Goal: Task Accomplishment & Management: Use online tool/utility

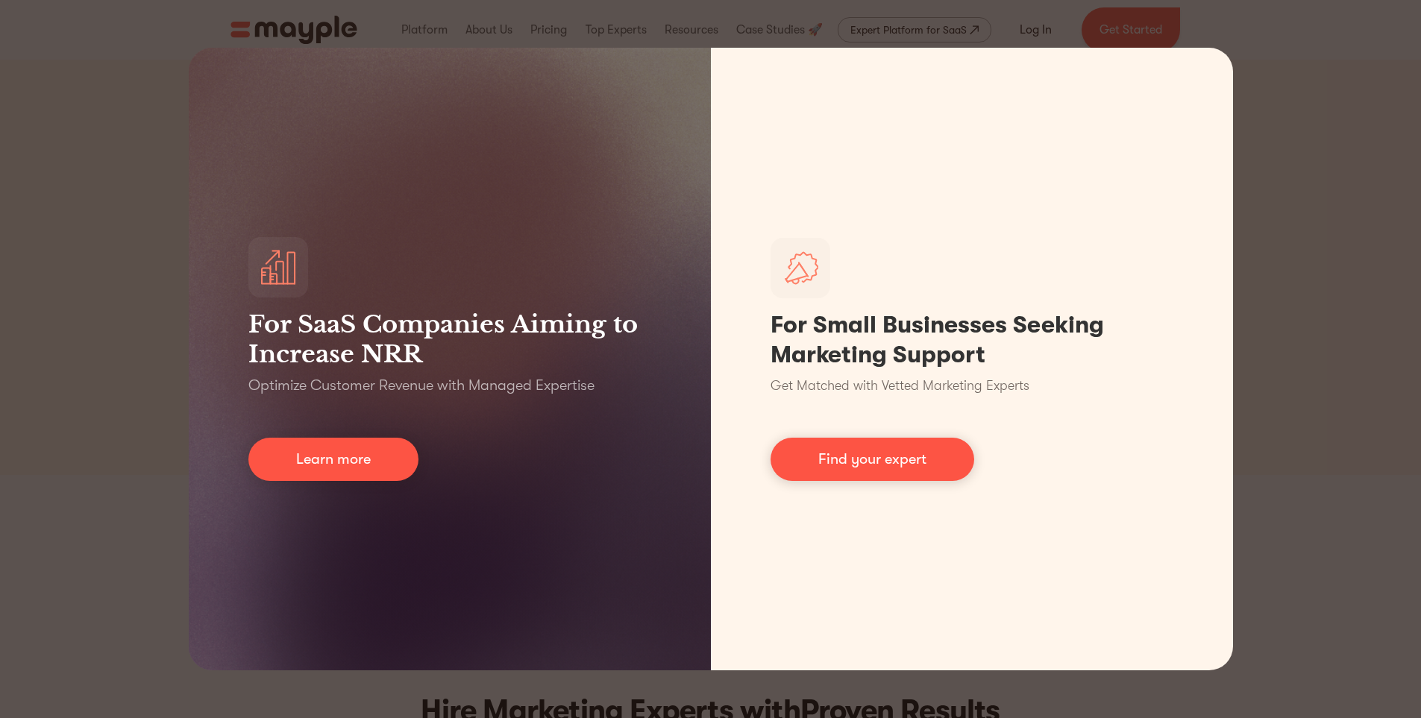
click at [1302, 166] on div "For SaaS Companies Aiming to Increase NRR Optimize Customer Revenue with Manage…" at bounding box center [710, 359] width 1421 height 718
click at [1285, 160] on div "For SaaS Companies Aiming to Increase NRR Optimize Customer Revenue with Manage…" at bounding box center [710, 359] width 1421 height 718
click at [60, 256] on div "For SaaS Companies Aiming to Increase NRR Optimize Customer Revenue with Manage…" at bounding box center [710, 359] width 1421 height 718
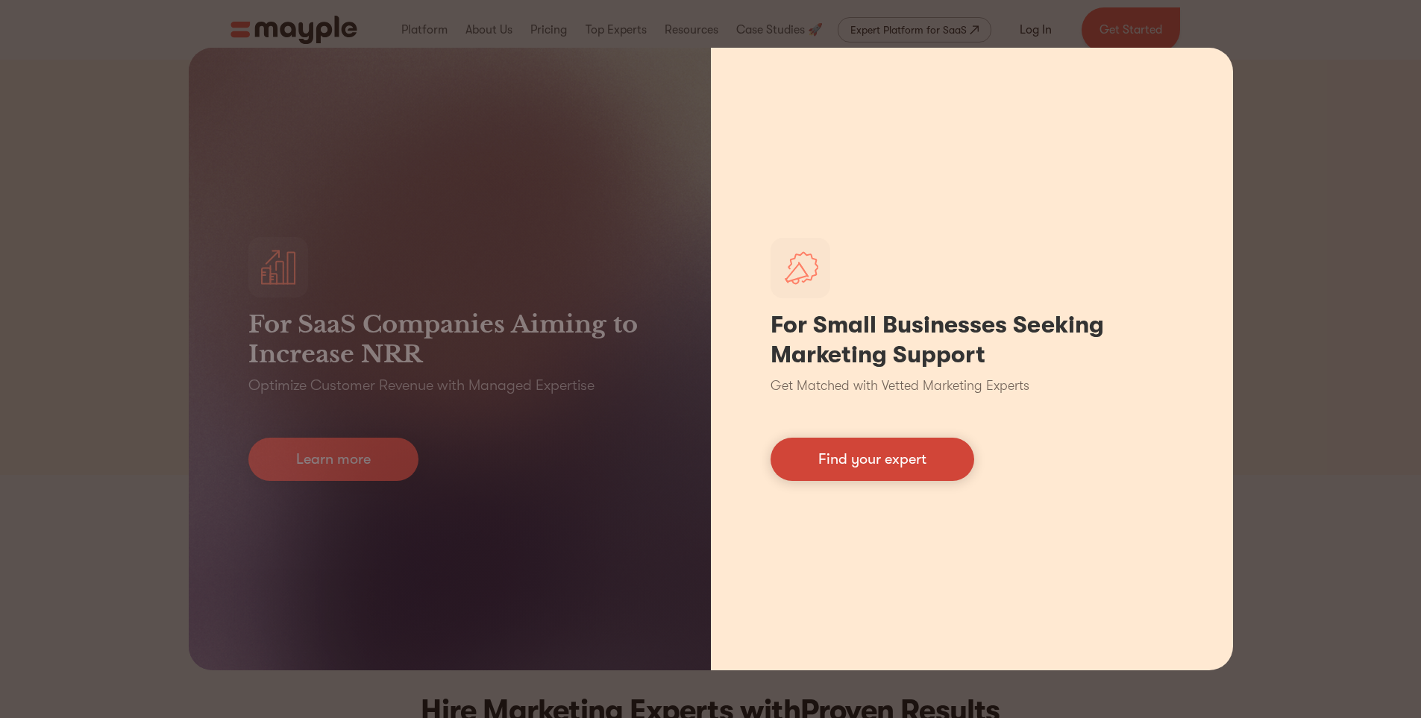
click at [880, 465] on link "Find your expert" at bounding box center [873, 459] width 204 height 43
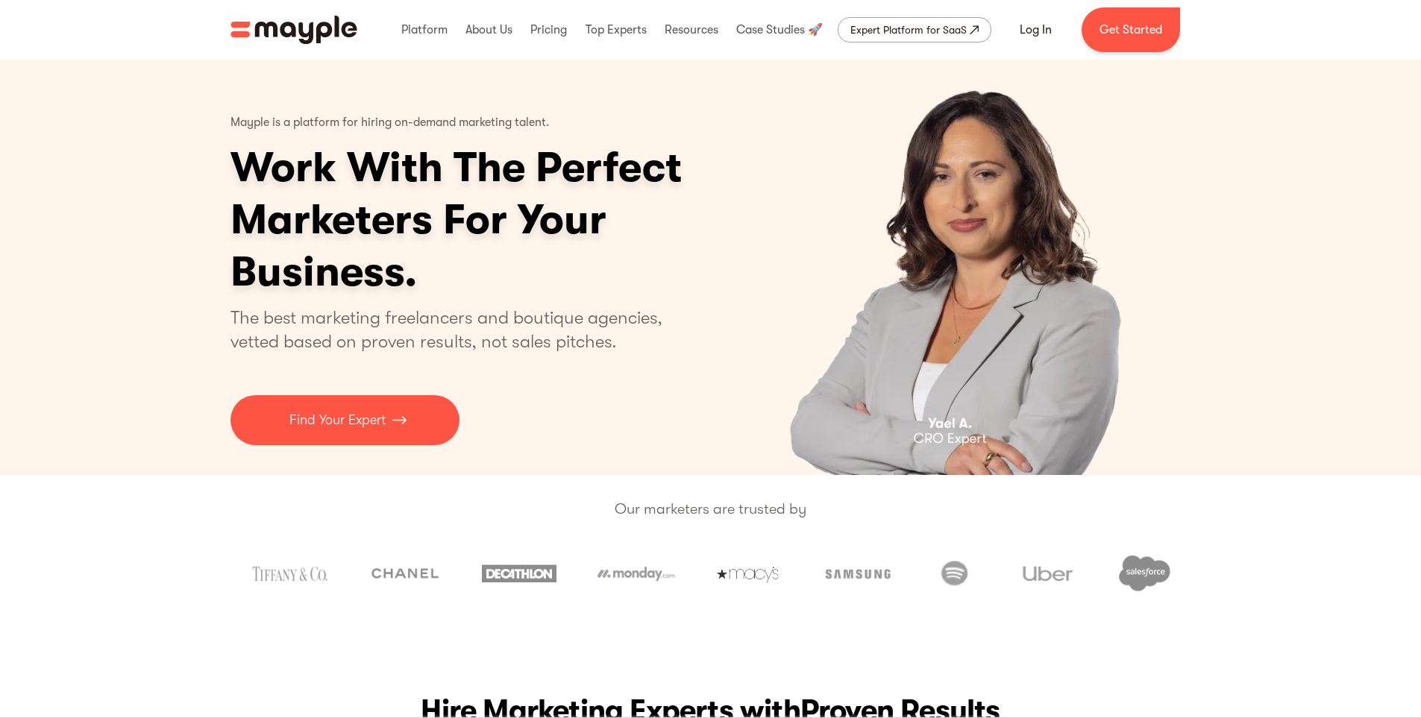
click at [1018, 253] on img "3 of 4" at bounding box center [958, 267] width 387 height 415
drag, startPoint x: 964, startPoint y: 227, endPoint x: 872, endPoint y: 514, distance: 301.7
click at [872, 514] on p "Our marketers are trusted by" at bounding box center [710, 509] width 1421 height 23
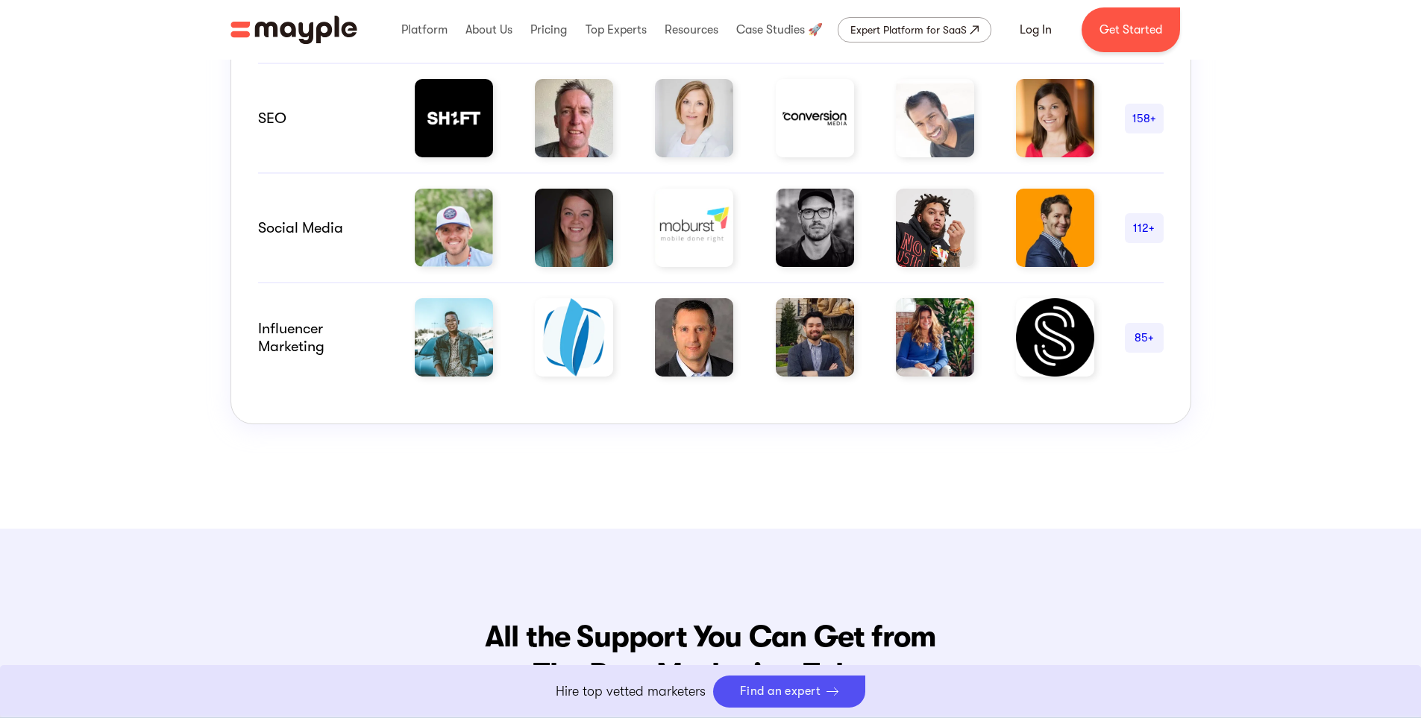
scroll to position [1193, 0]
click at [710, 336] on img at bounding box center [694, 338] width 78 height 78
click at [1138, 226] on div "112+" at bounding box center [1144, 229] width 39 height 18
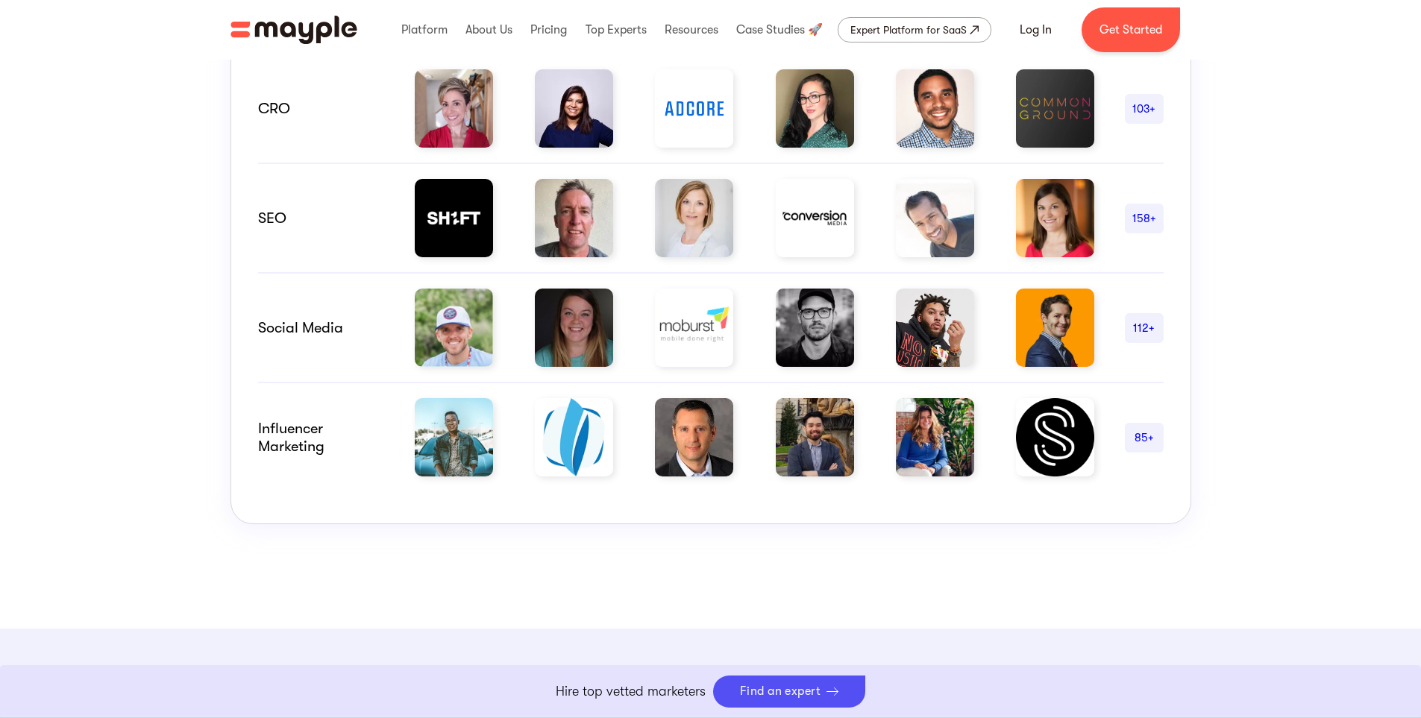
scroll to position [1144, 0]
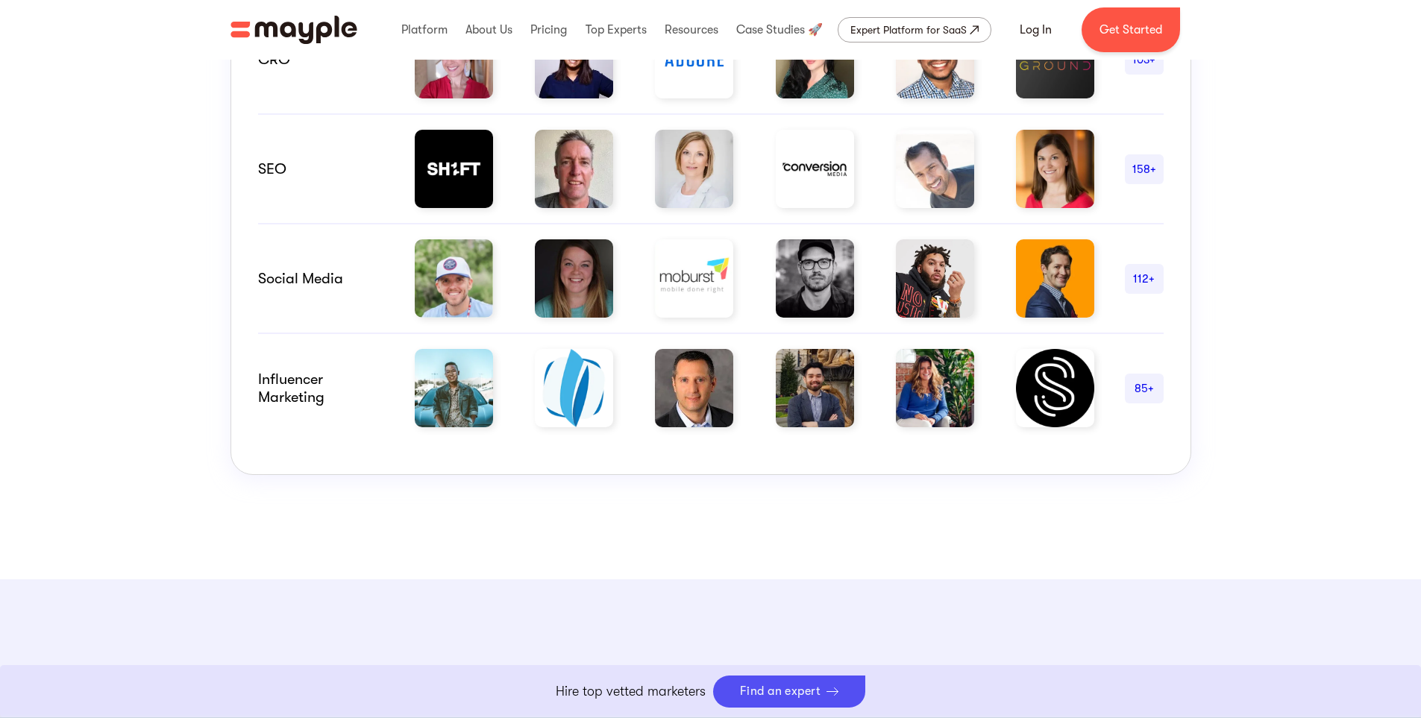
click at [764, 479] on div "Hire Marketing Experts with Proven Results The challenge of assessing marketers…" at bounding box center [710, 26] width 1421 height 1108
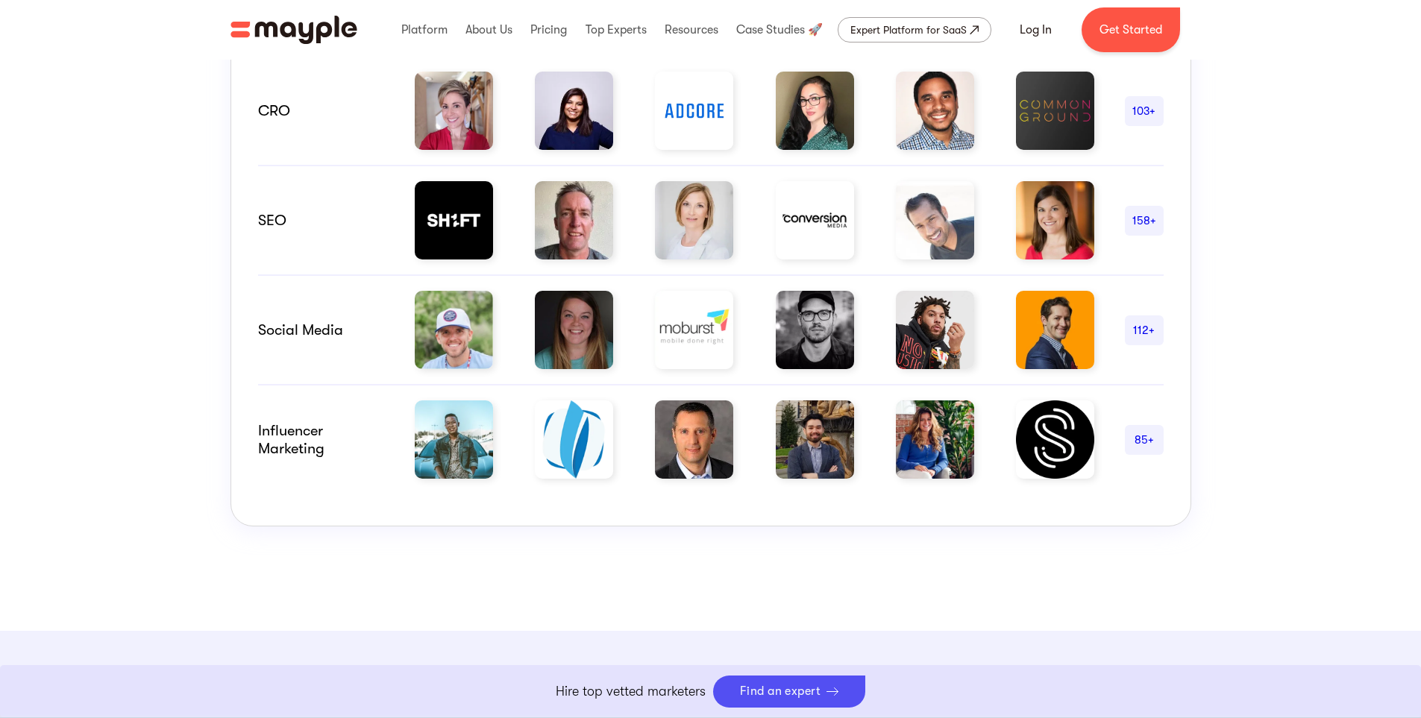
scroll to position [1094, 0]
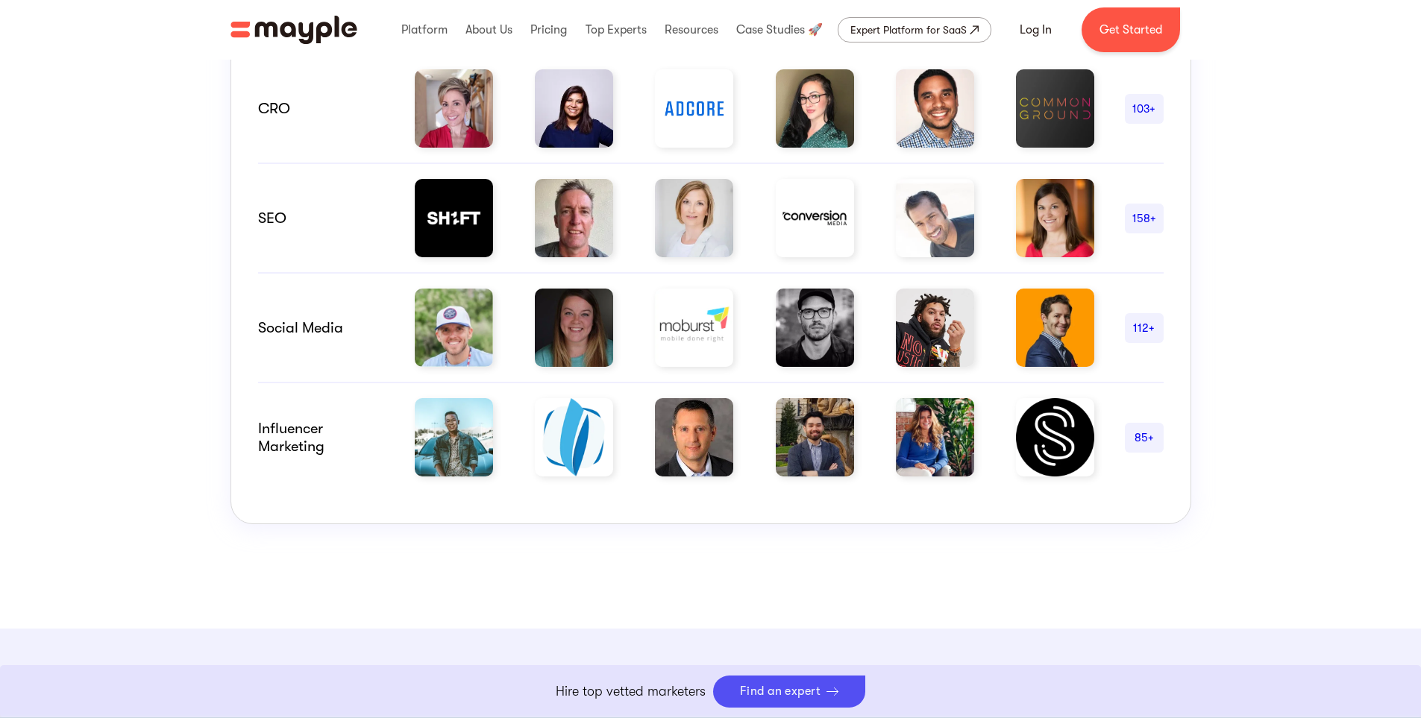
click at [862, 561] on div "Hire Marketing Experts with Proven Results The challenge of assessing marketers…" at bounding box center [710, 75] width 1421 height 1108
click at [859, 595] on div "Hire Marketing Experts with Proven Results The challenge of assessing marketers…" at bounding box center [710, 75] width 1421 height 1108
click at [700, 442] on img at bounding box center [694, 437] width 78 height 78
click at [1018, 595] on div "Hire Marketing Experts with Proven Results The challenge of assessing marketers…" at bounding box center [710, 75] width 1421 height 1108
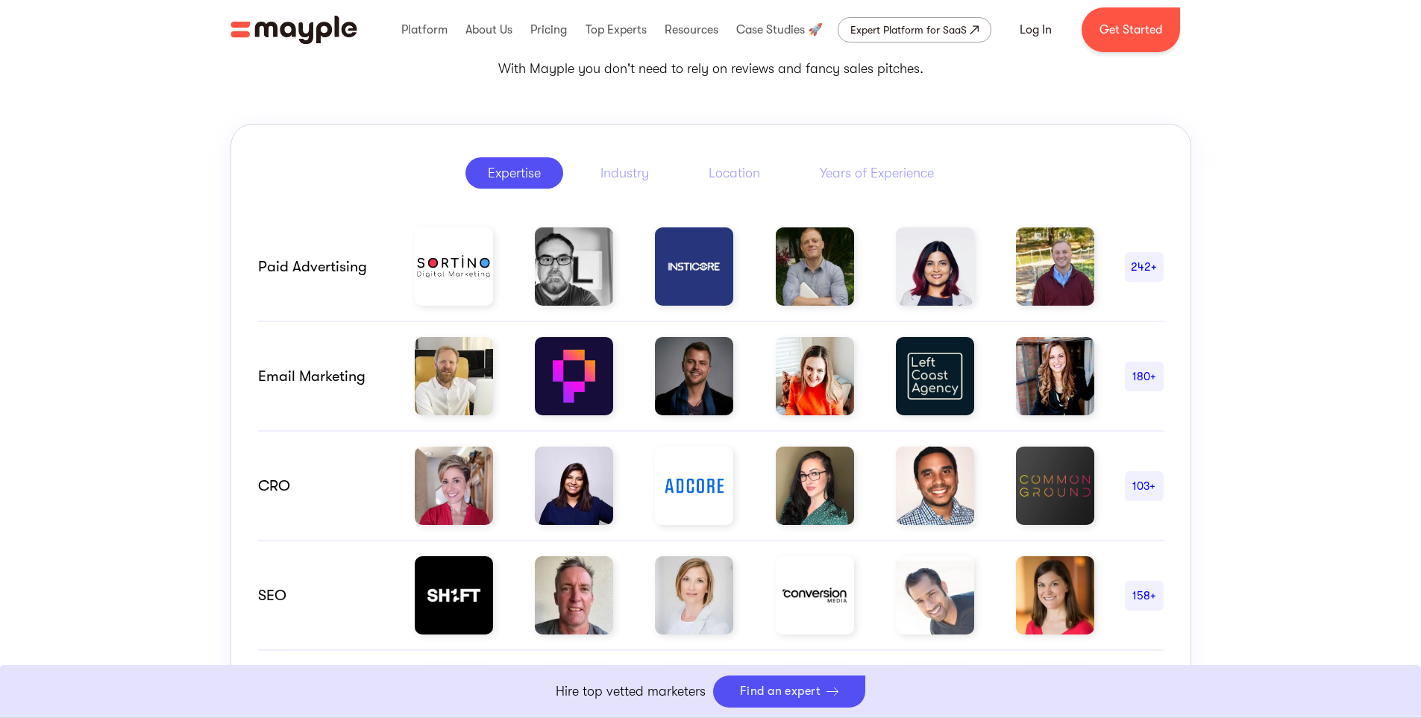
scroll to position [696, 0]
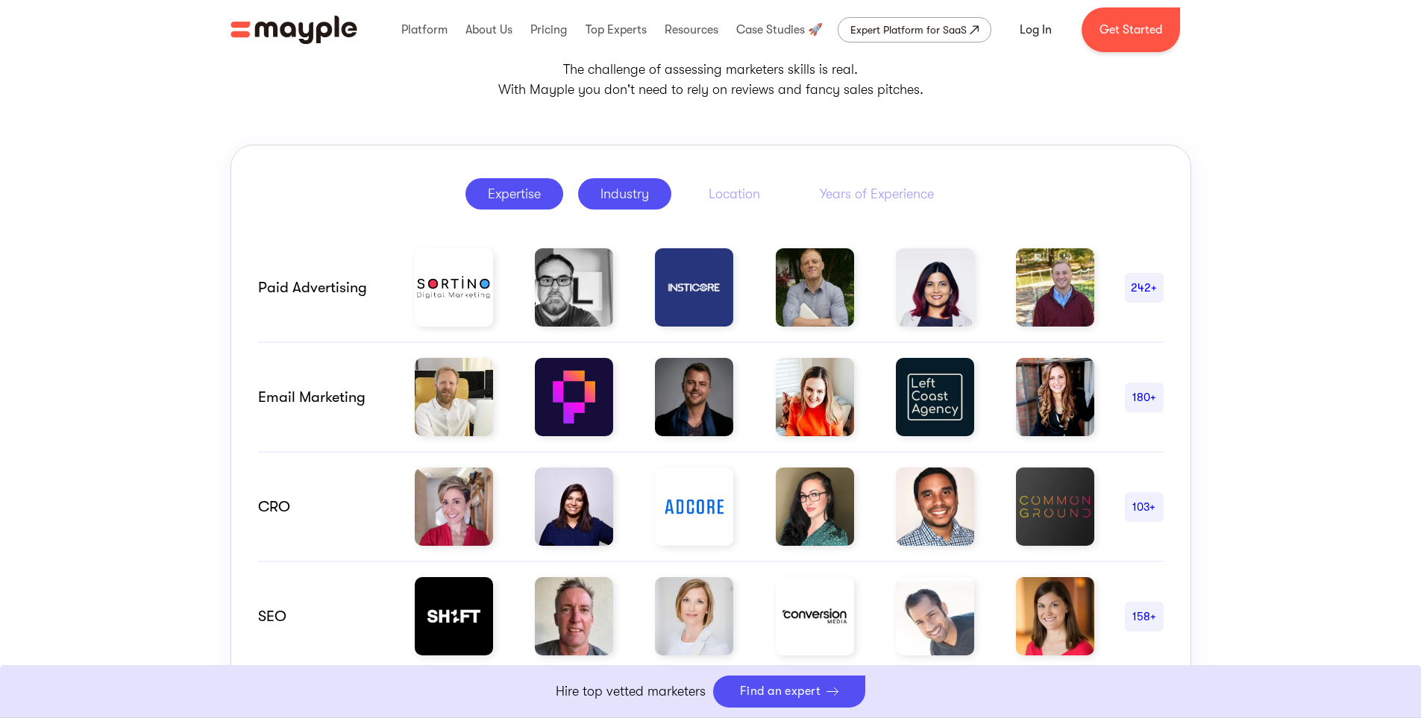
click at [623, 194] on div "Industry" at bounding box center [624, 194] width 48 height 18
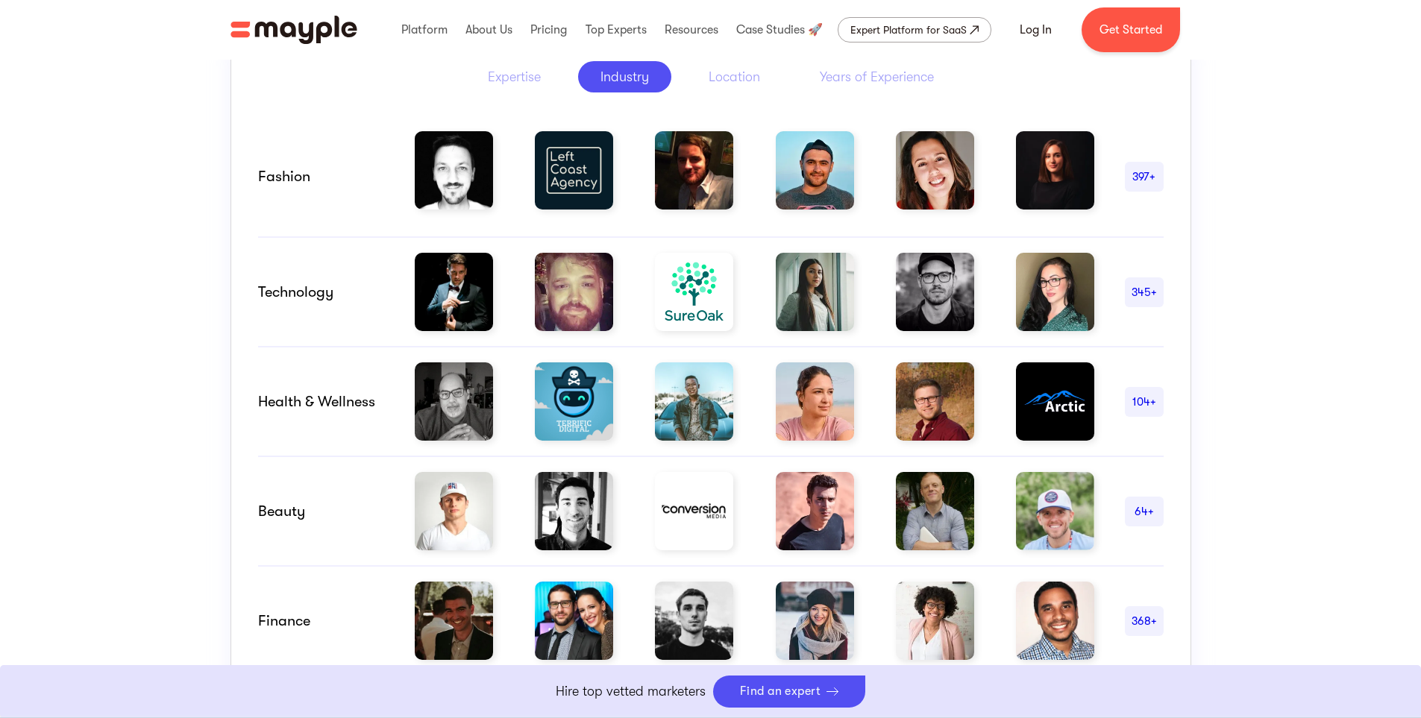
scroll to position [746, 0]
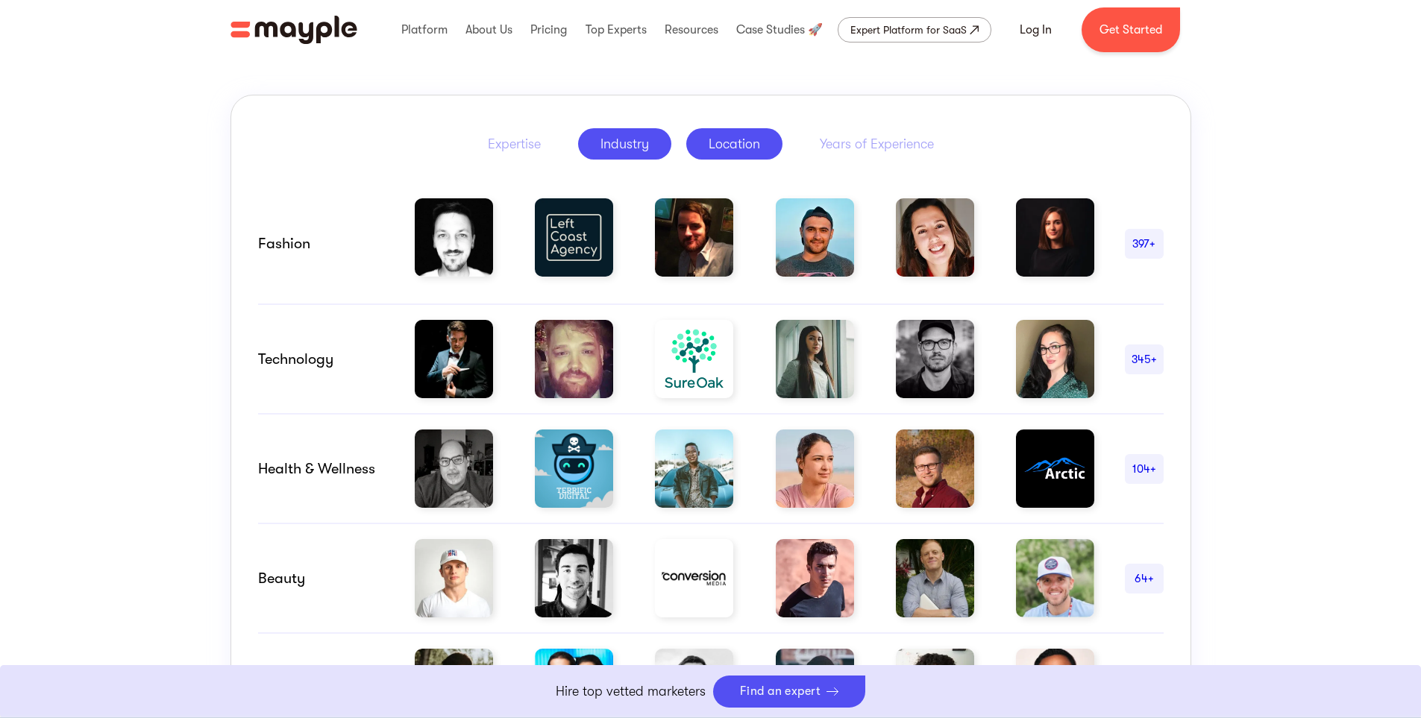
click at [744, 142] on div "Location" at bounding box center [734, 144] width 51 height 18
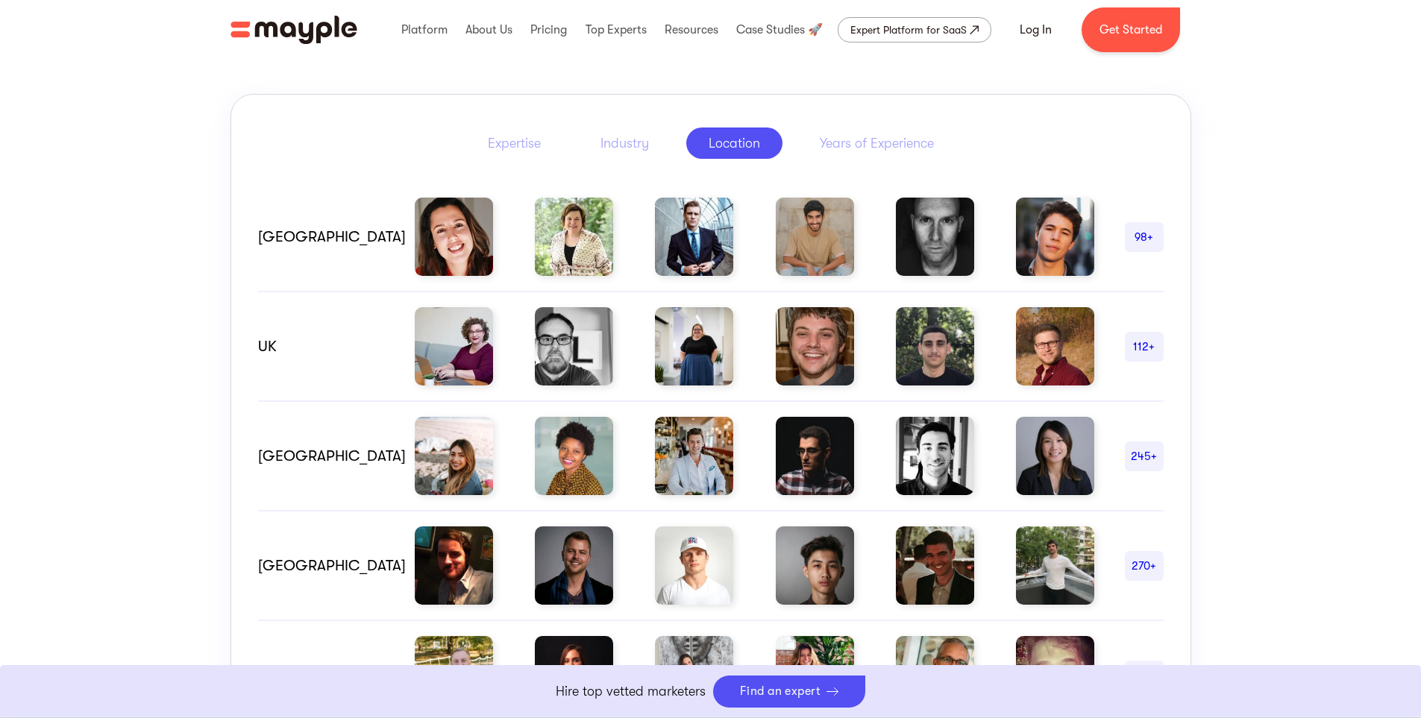
scroll to position [597, 0]
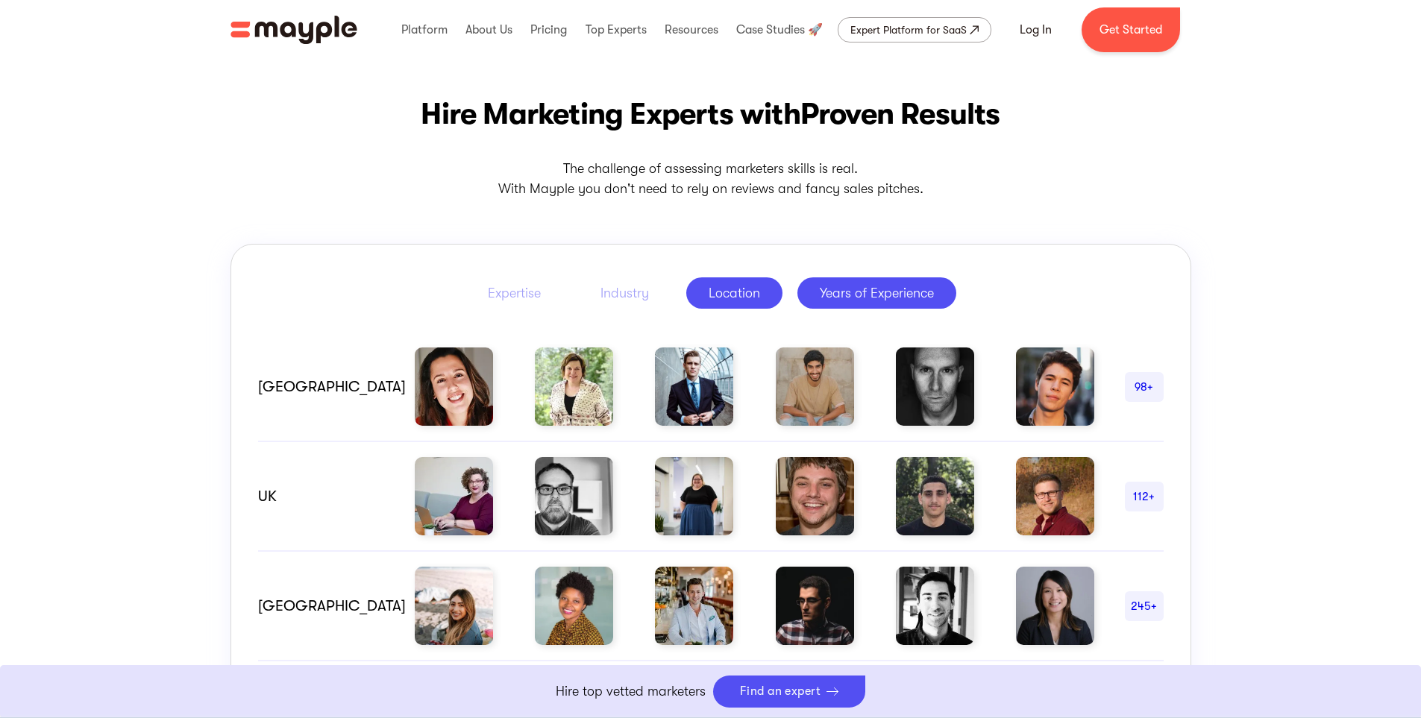
click at [838, 304] on link "Years of Experience" at bounding box center [876, 292] width 159 height 31
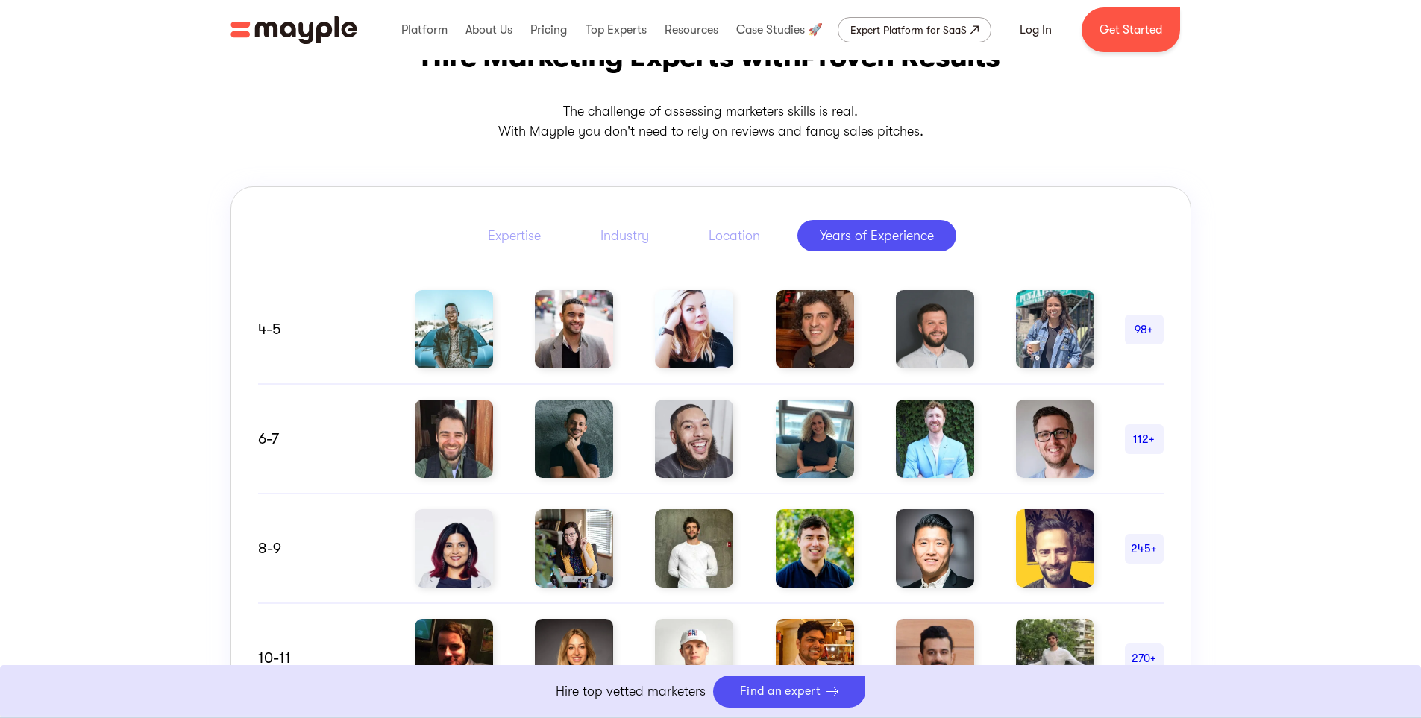
scroll to position [647, 0]
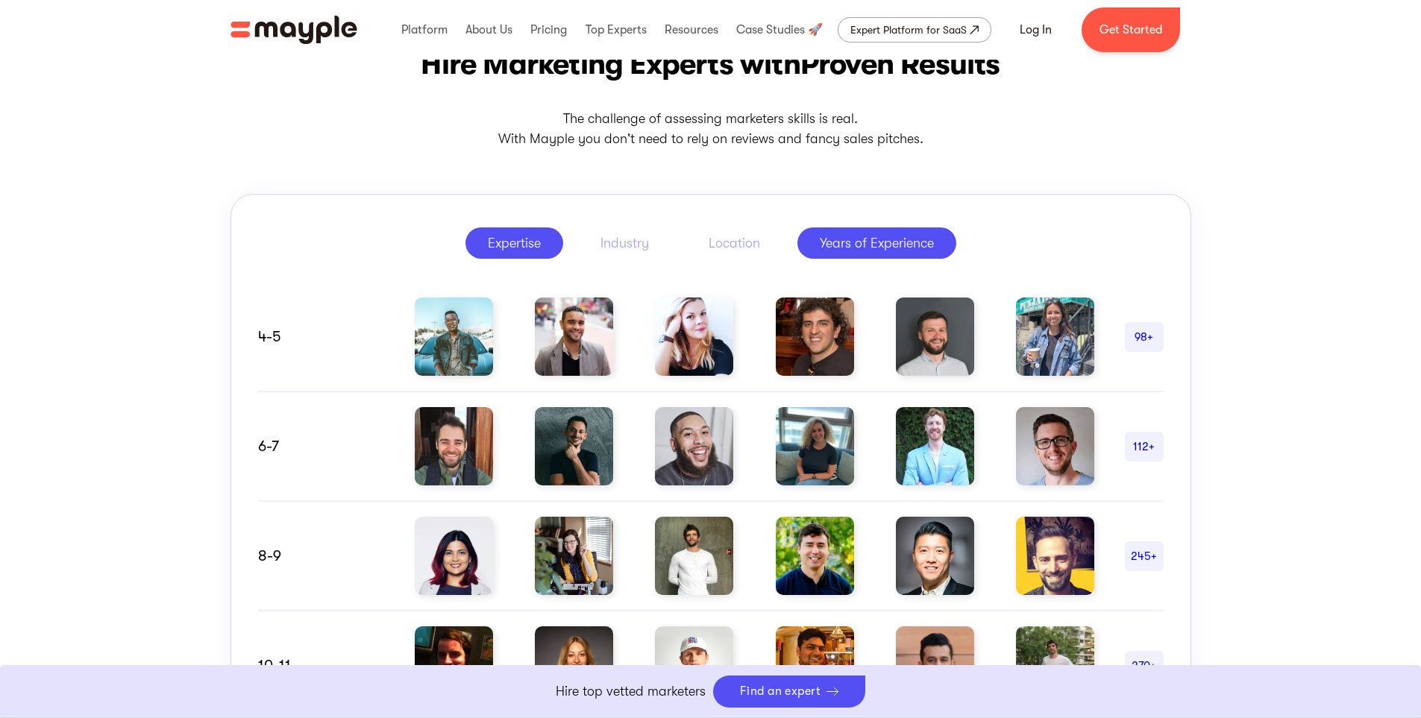
click at [519, 232] on link "Expertise" at bounding box center [514, 243] width 98 height 31
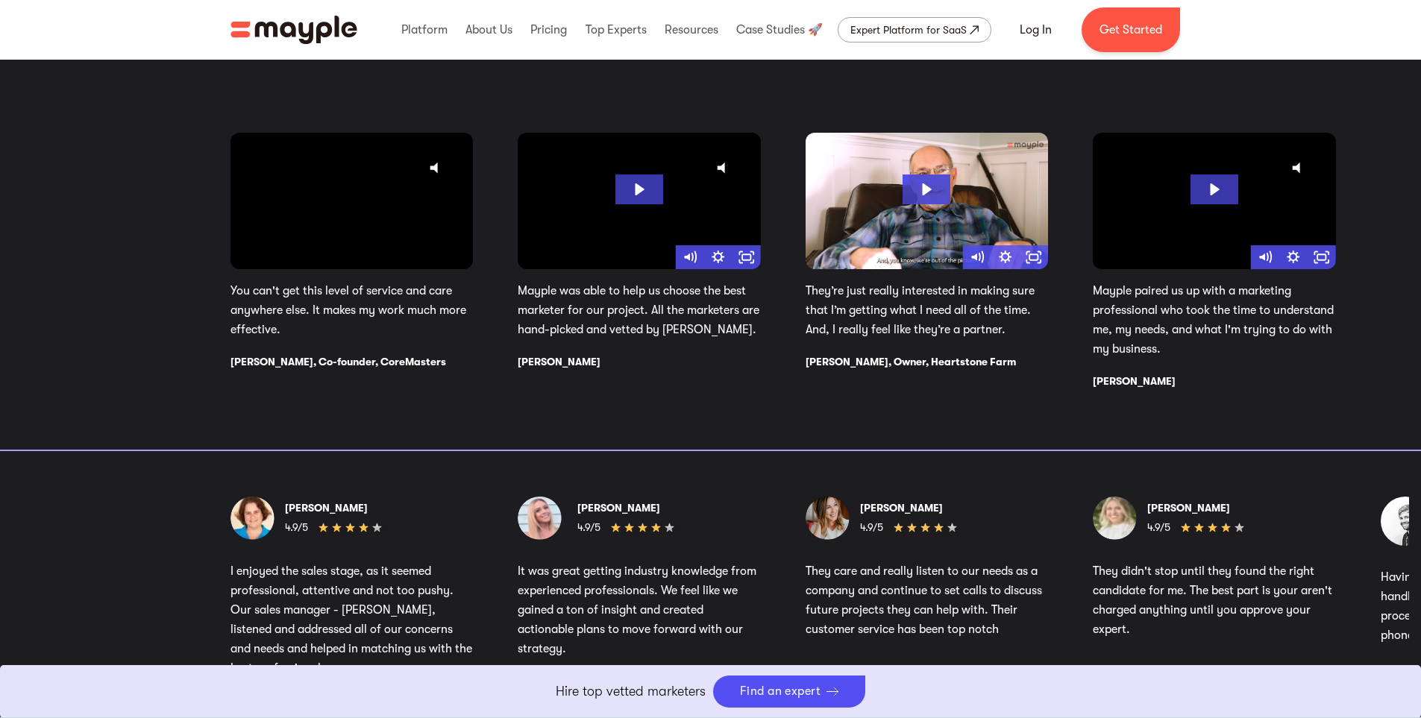
scroll to position [2486, 0]
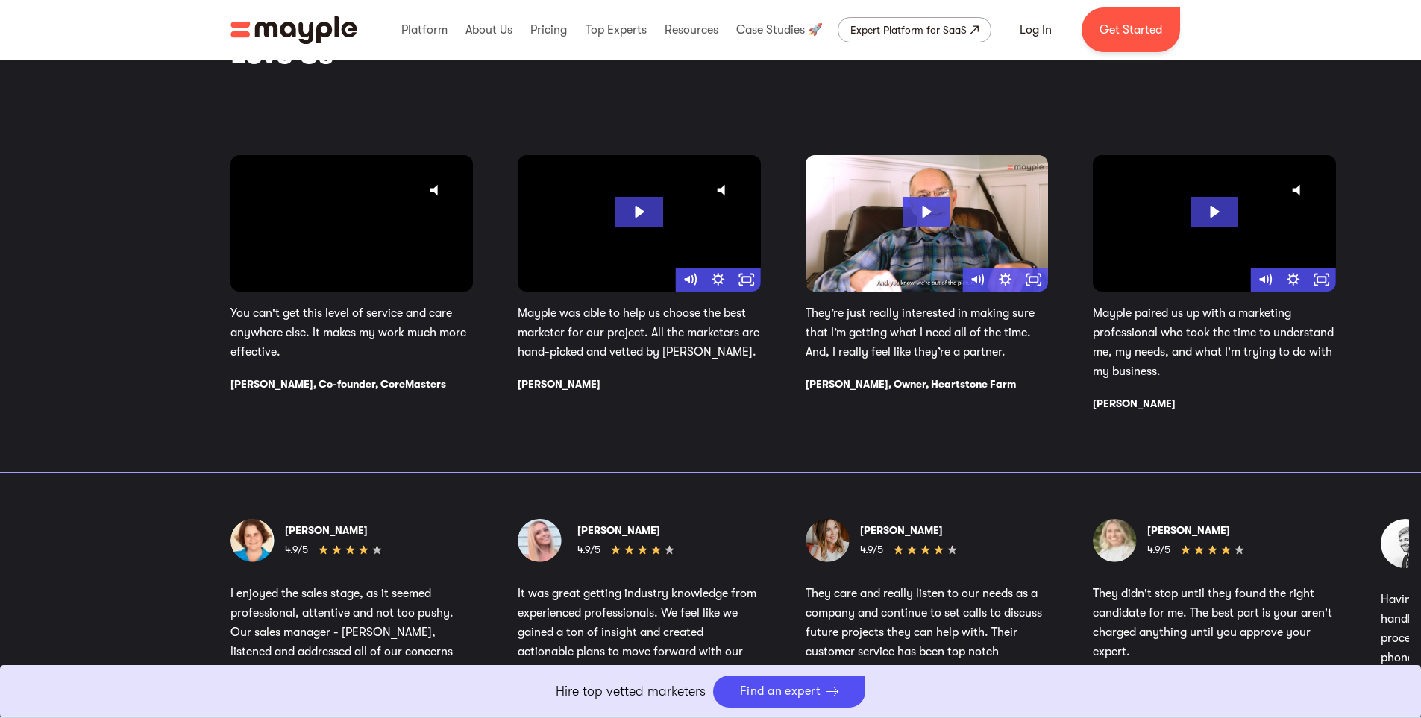
click at [380, 252] on div "1 / 4" at bounding box center [351, 223] width 243 height 137
click at [329, 266] on div "1 / 4" at bounding box center [351, 223] width 243 height 137
click at [368, 313] on p "You can't get this level of service and care anywhere else. It makes my work mu…" at bounding box center [351, 333] width 243 height 58
click at [324, 212] on div "1 / 4" at bounding box center [351, 223] width 243 height 137
click at [269, 163] on div "1 / 4" at bounding box center [351, 223] width 243 height 137
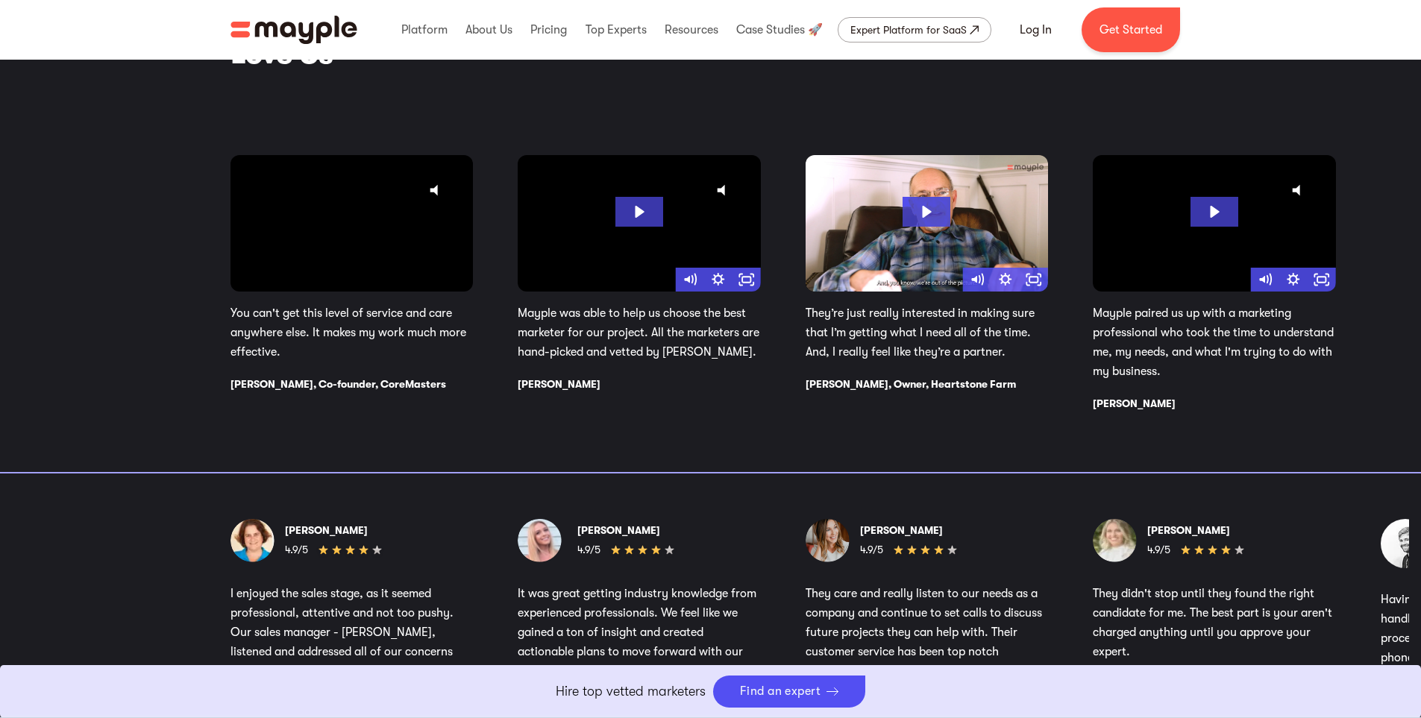
click at [402, 280] on div "1 / 4" at bounding box center [351, 223] width 243 height 137
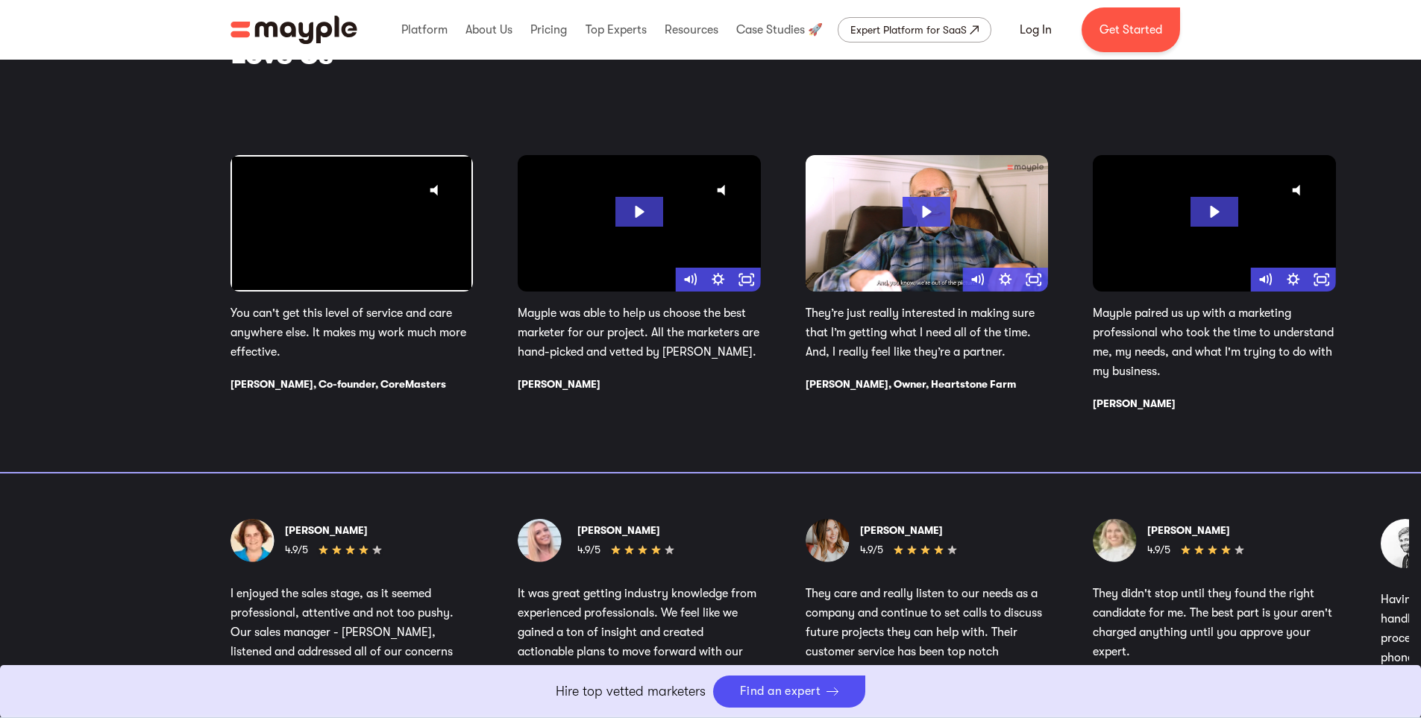
click at [383, 260] on div "1 / 4" at bounding box center [351, 223] width 243 height 137
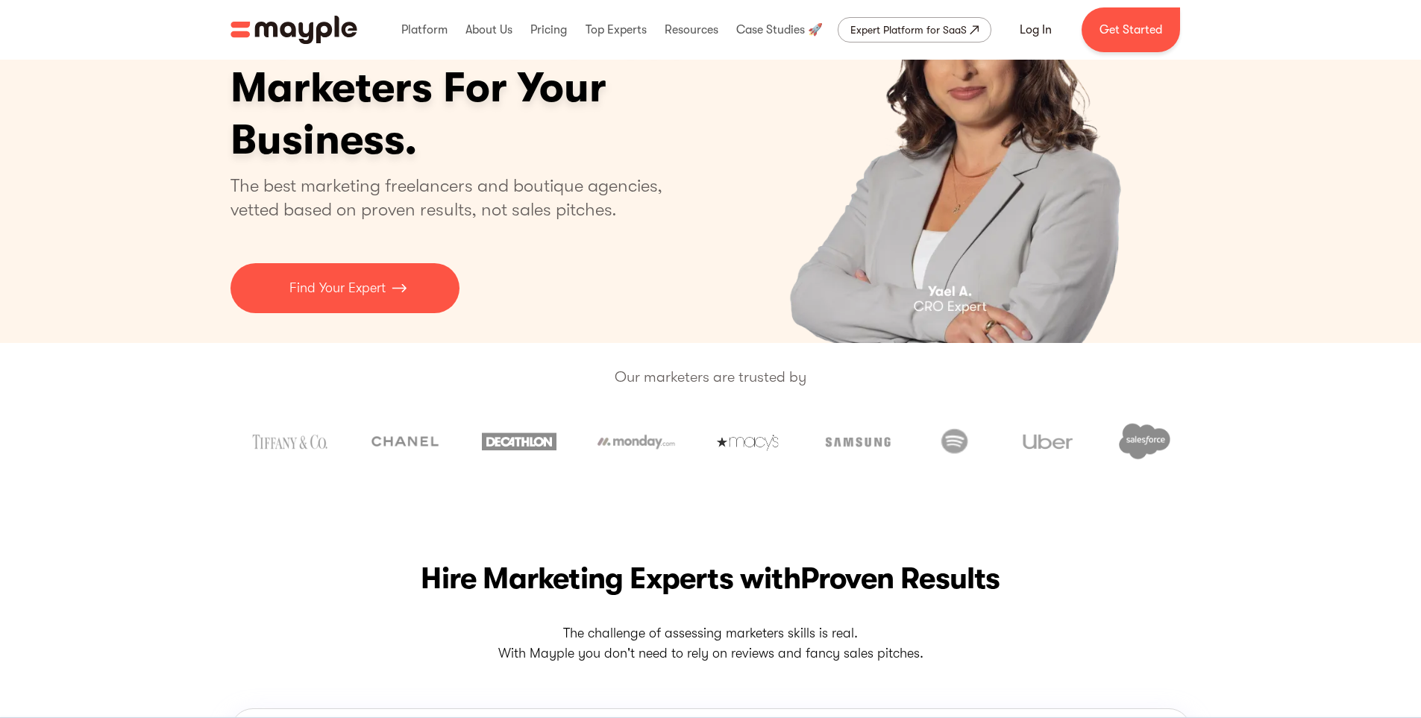
scroll to position [0, 0]
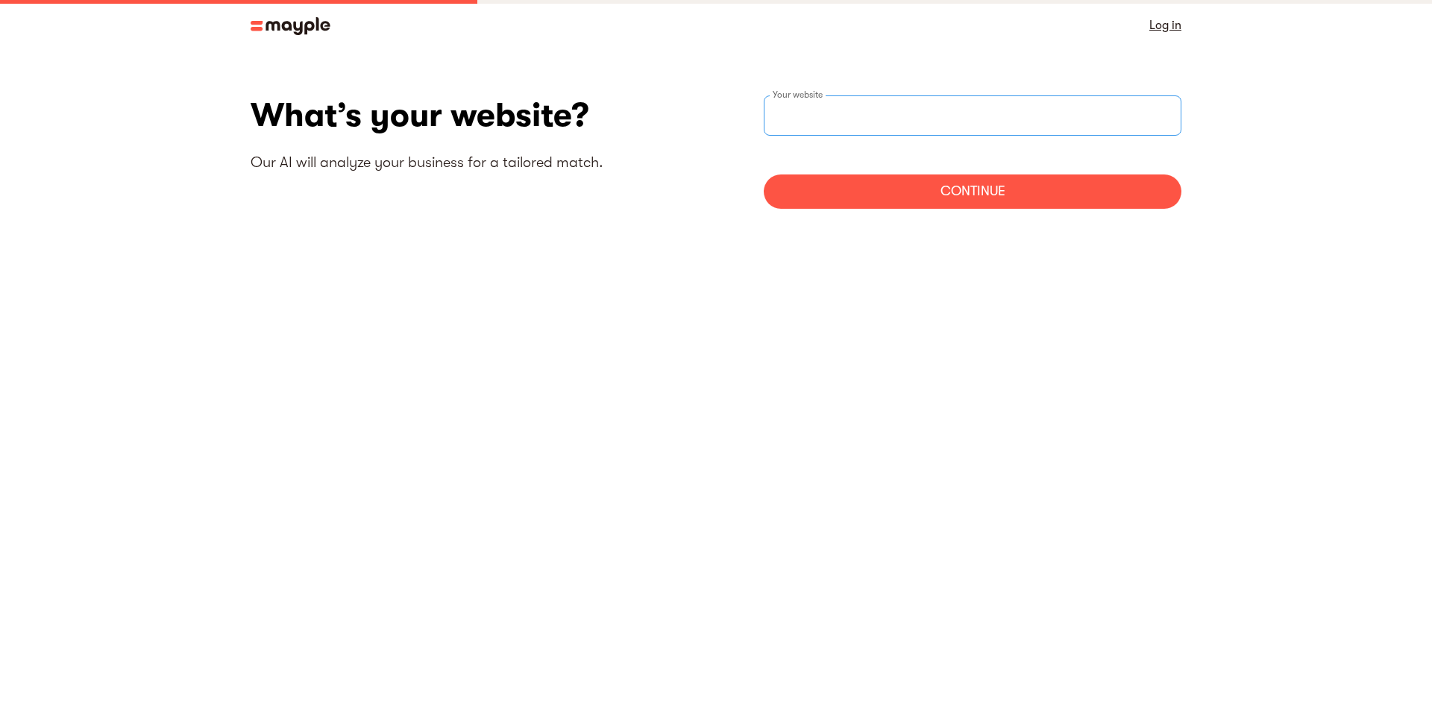
click at [876, 113] on input "websiteStep" at bounding box center [973, 115] width 418 height 40
click at [550, 242] on section "What’s your website? Our AI will analyze your business for a tailored match. Yo…" at bounding box center [716, 158] width 1432 height 214
click at [603, 289] on body "By continuing to use this site you agree to our Cookie Policy Got it Log in Wha…" at bounding box center [716, 359] width 1432 height 718
click at [833, 111] on input "websiteStep" at bounding box center [973, 115] width 418 height 40
paste input "trustwallet.com"
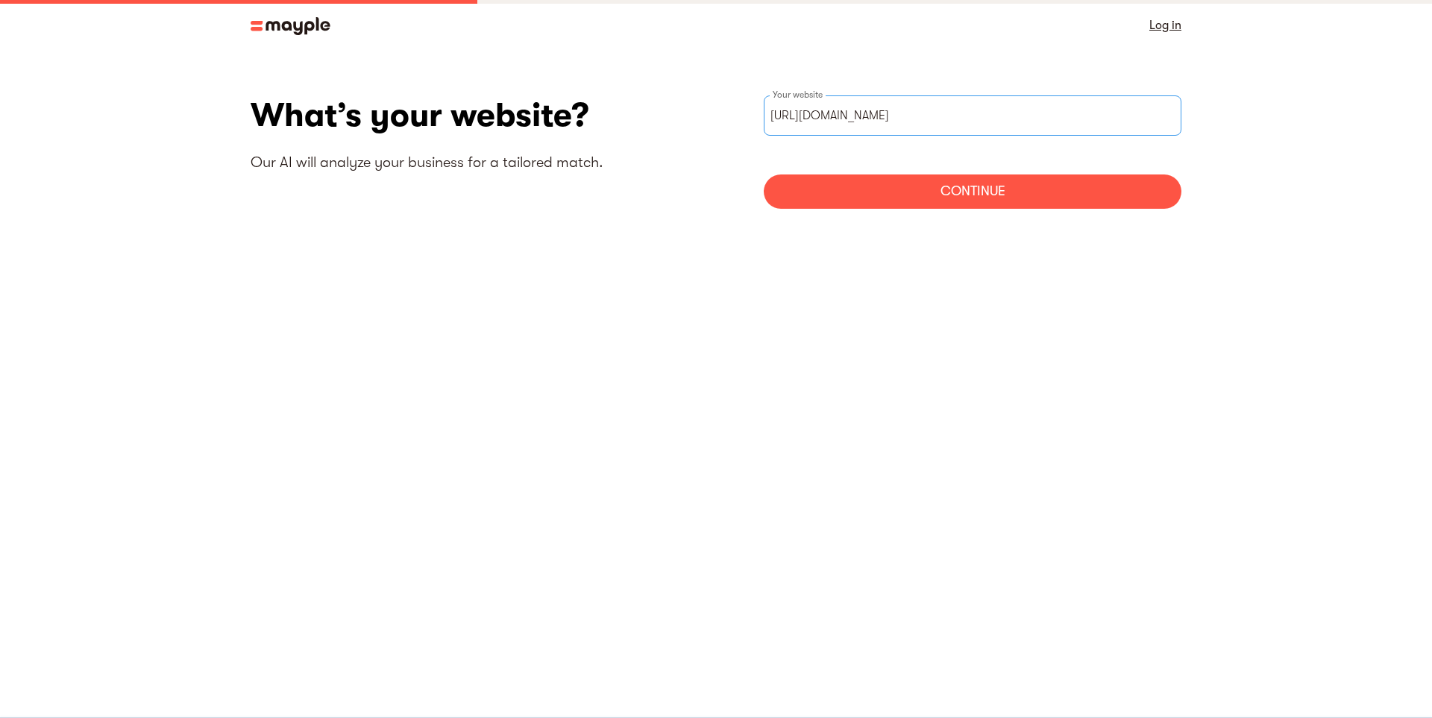
type input "https://trustwallet.com"
click at [976, 185] on div "Continue" at bounding box center [973, 192] width 418 height 34
